Goal: Task Accomplishment & Management: Manage account settings

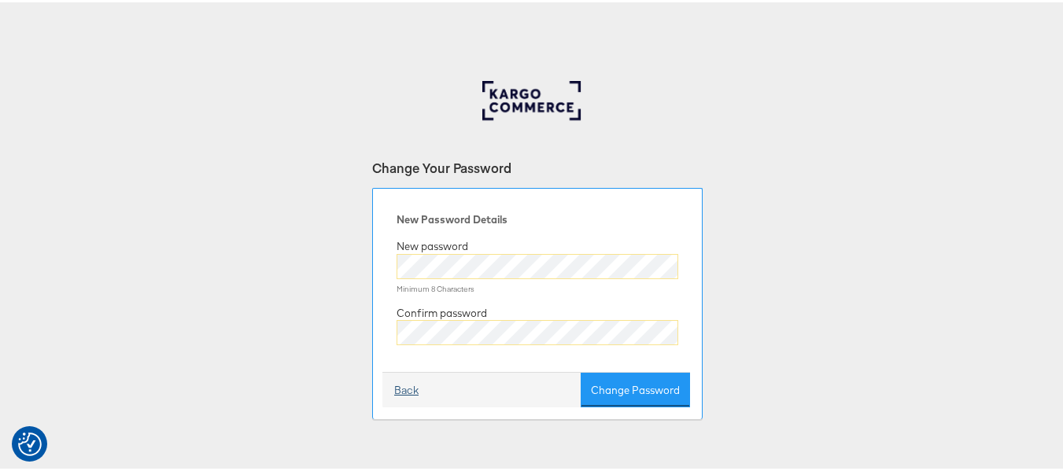
click at [396, 390] on link "Back" at bounding box center [406, 388] width 24 height 15
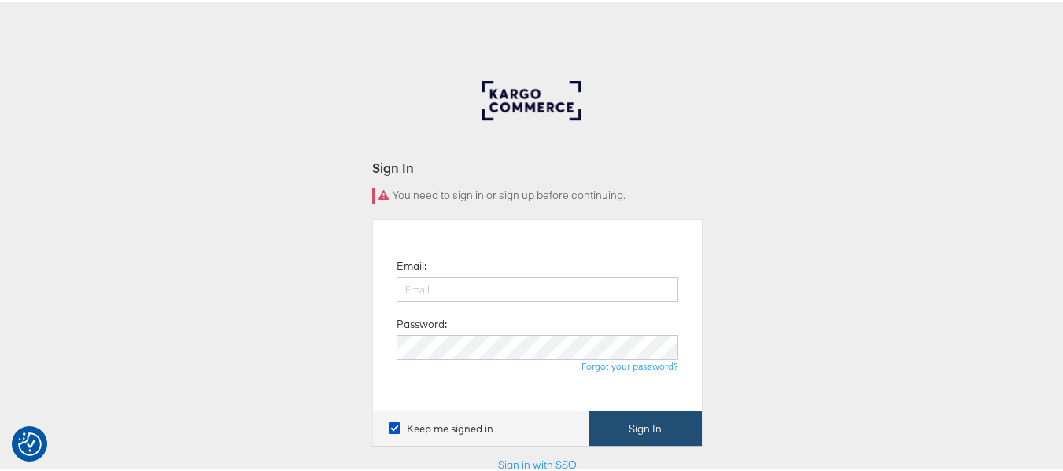
type input "aparna.doniparthi@kargo.com"
click at [625, 431] on button "Sign In" at bounding box center [644, 426] width 113 height 35
